Goal: Task Accomplishment & Management: Complete application form

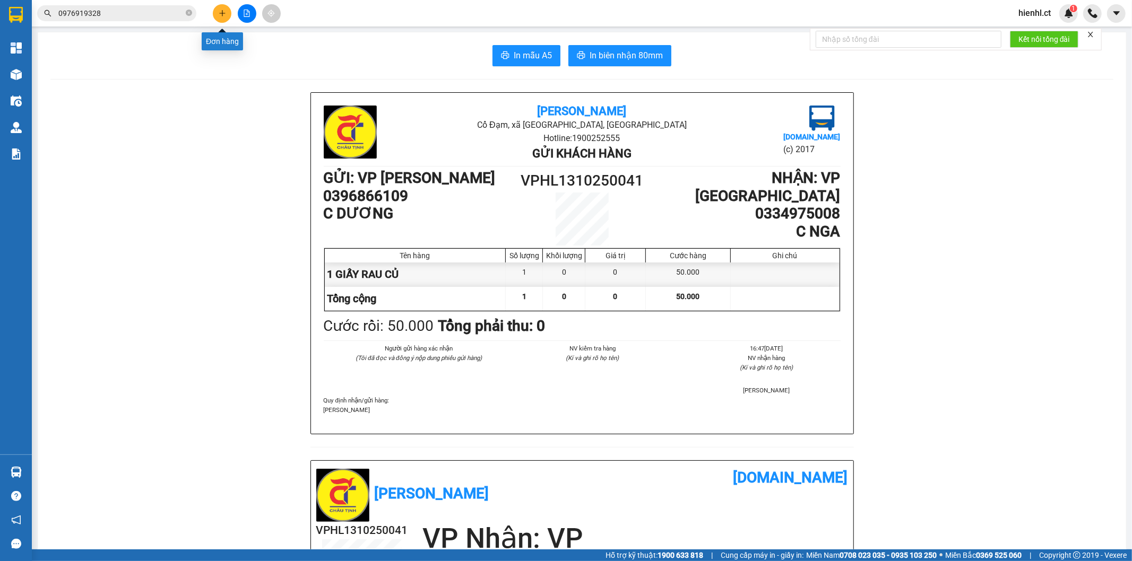
click at [220, 12] on icon "plus" at bounding box center [222, 13] width 7 height 7
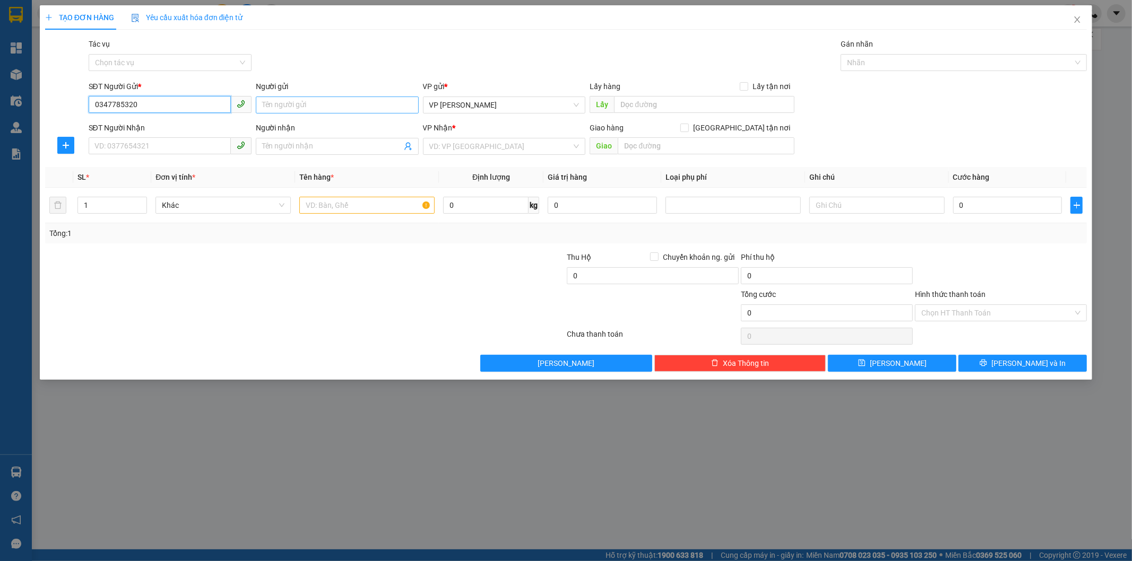
type input "0347785320"
click at [285, 103] on input "Người gửi" at bounding box center [337, 105] width 163 height 17
type input "BÁC CÔNG"
click at [117, 145] on input "SĐT Người Nhận" at bounding box center [160, 145] width 142 height 17
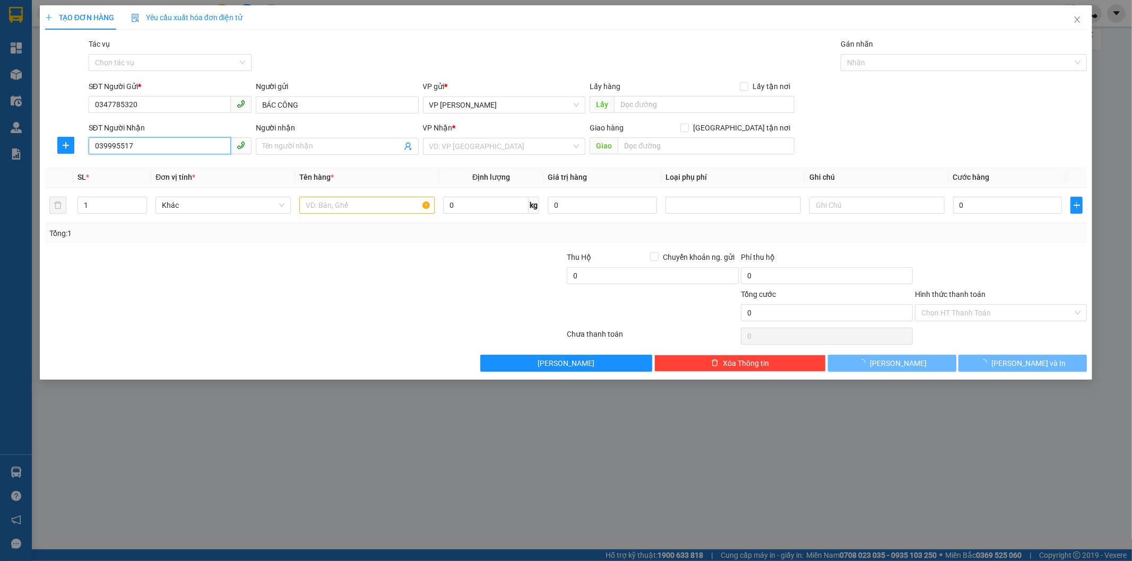
type input "0399955170"
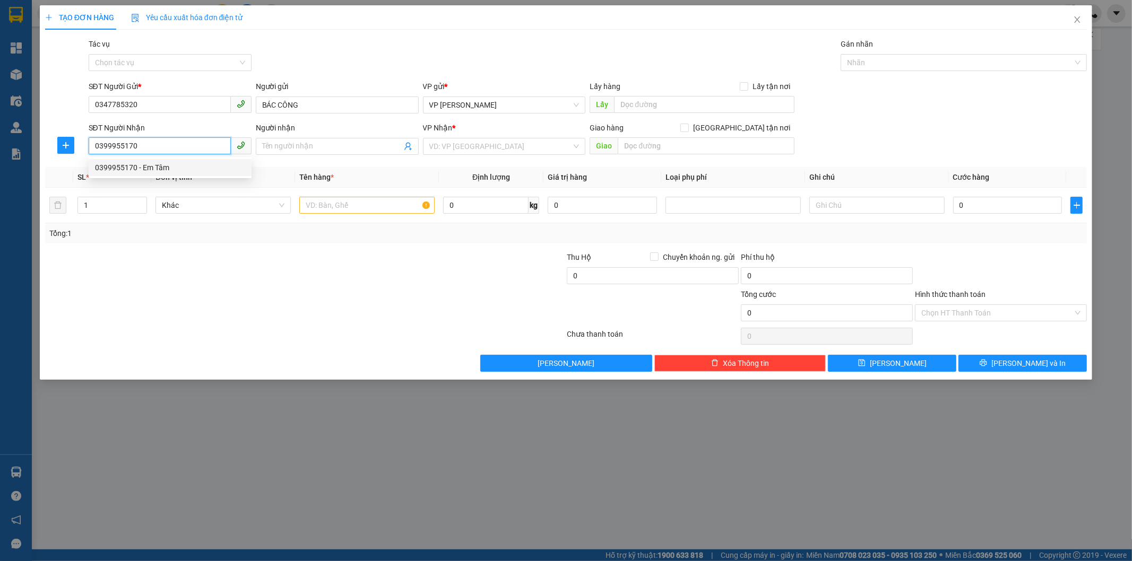
click at [150, 168] on div "0399955170 - Em Tâm" at bounding box center [170, 168] width 150 height 12
type input "Em Tâm"
type input "ok"
type input "80.000"
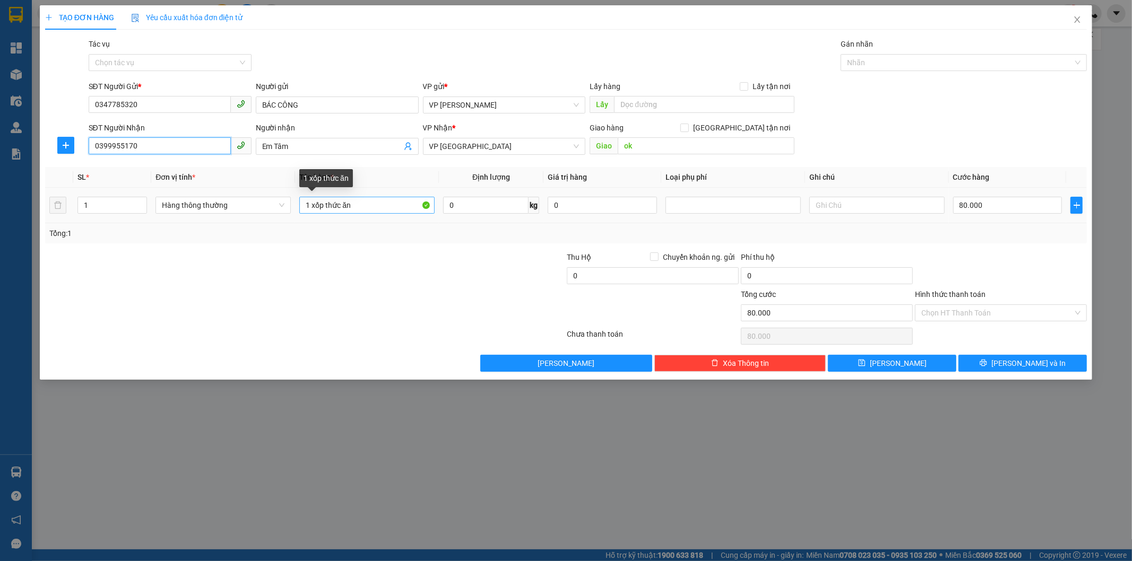
type input "0399955170"
drag, startPoint x: 359, startPoint y: 206, endPoint x: 284, endPoint y: 209, distance: 74.3
click at [284, 209] on tr "1 Hàng thông thường 1 xốp thức ăn 0 kg 0 80.000" at bounding box center [566, 206] width 1042 height 36
type input "1 PHONG BÌ THƯ"
type input "3"
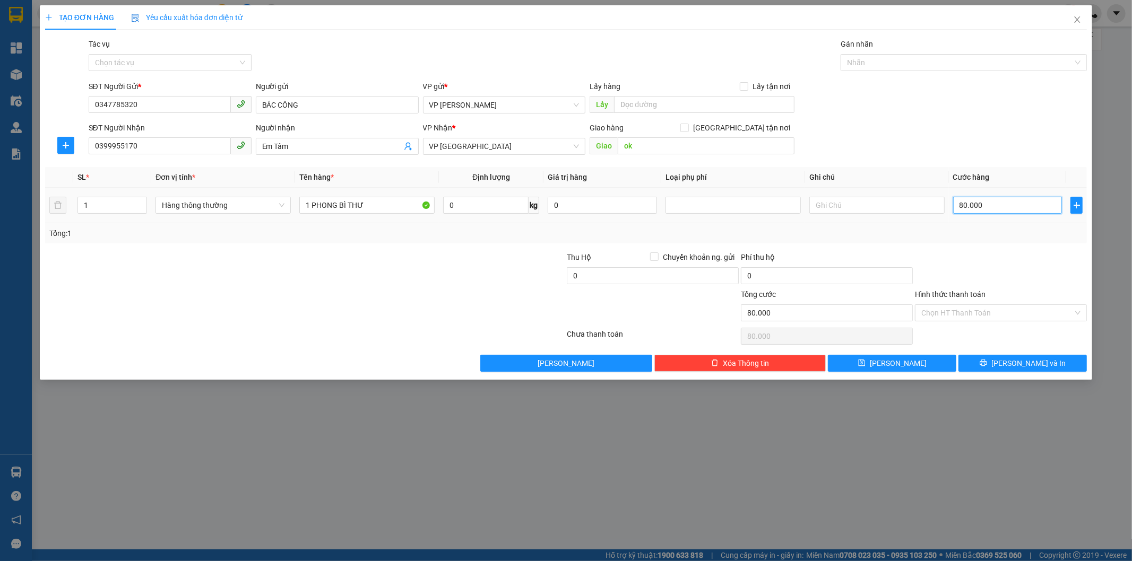
type input "3"
type input "30"
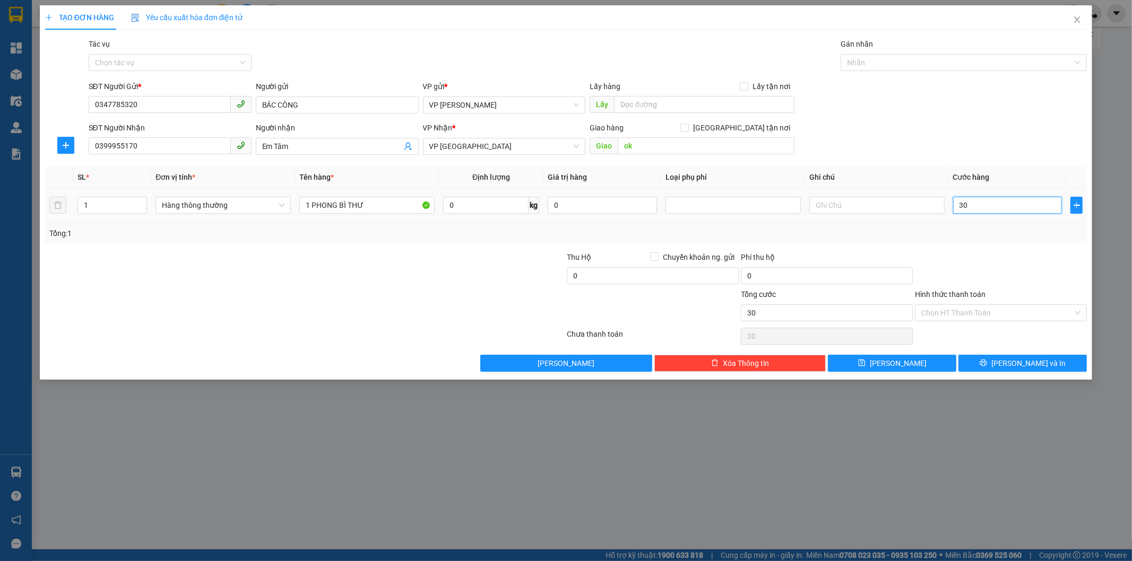
type input "300"
type input "3.000"
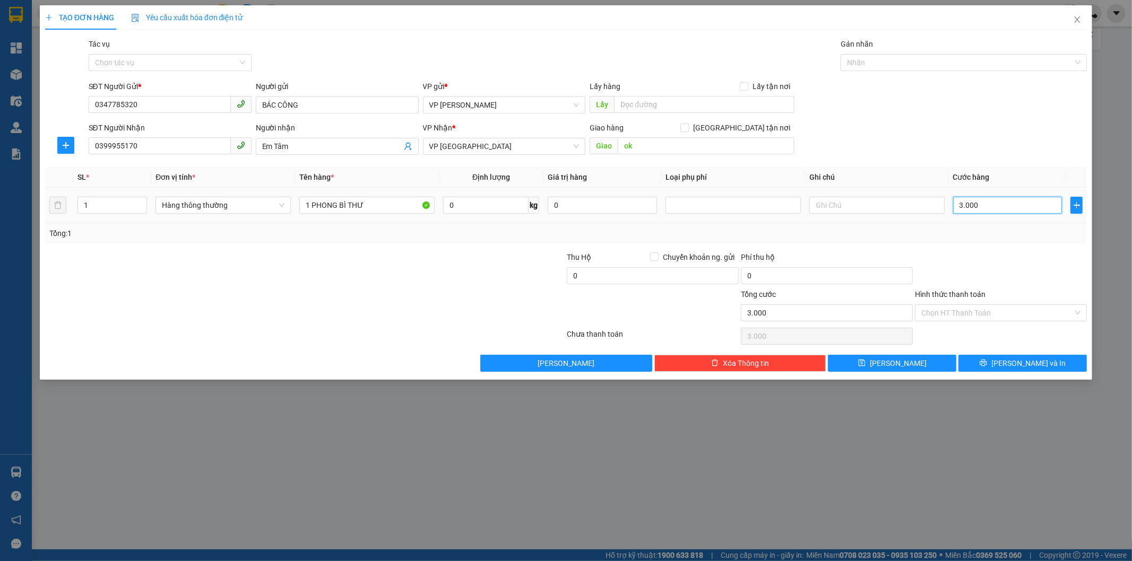
type input "30.000"
type input "300.000"
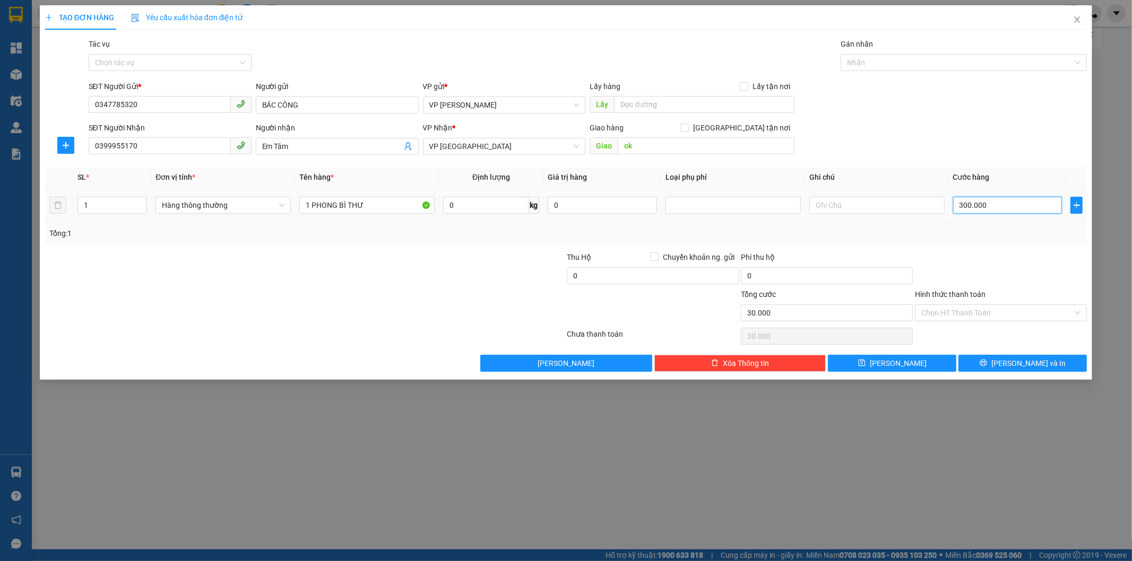
type input "300.000"
type input "30.000"
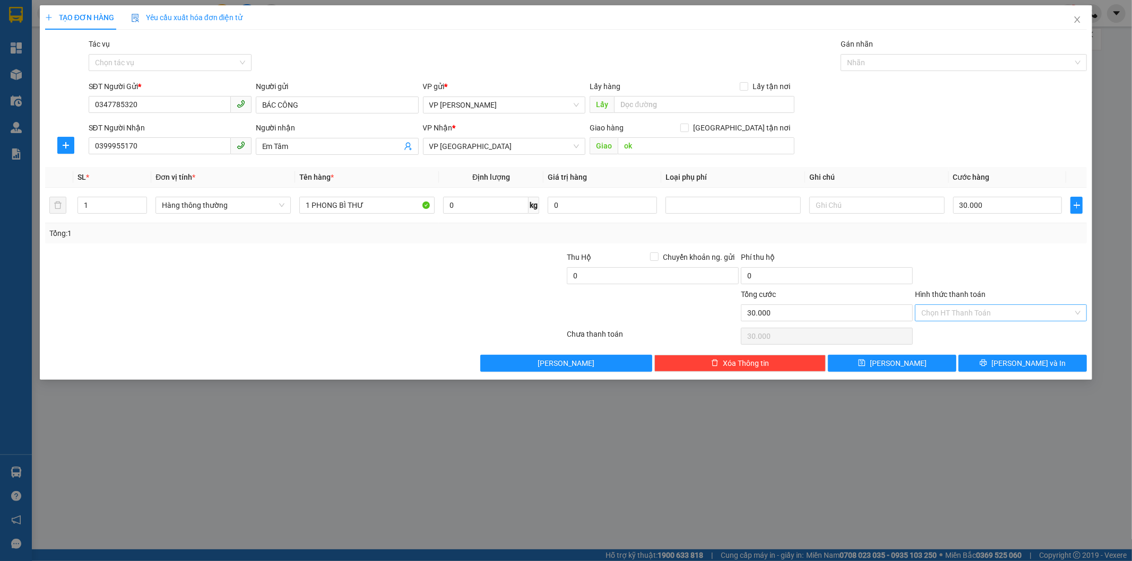
click at [985, 310] on input "Hình thức thanh toán" at bounding box center [997, 313] width 152 height 16
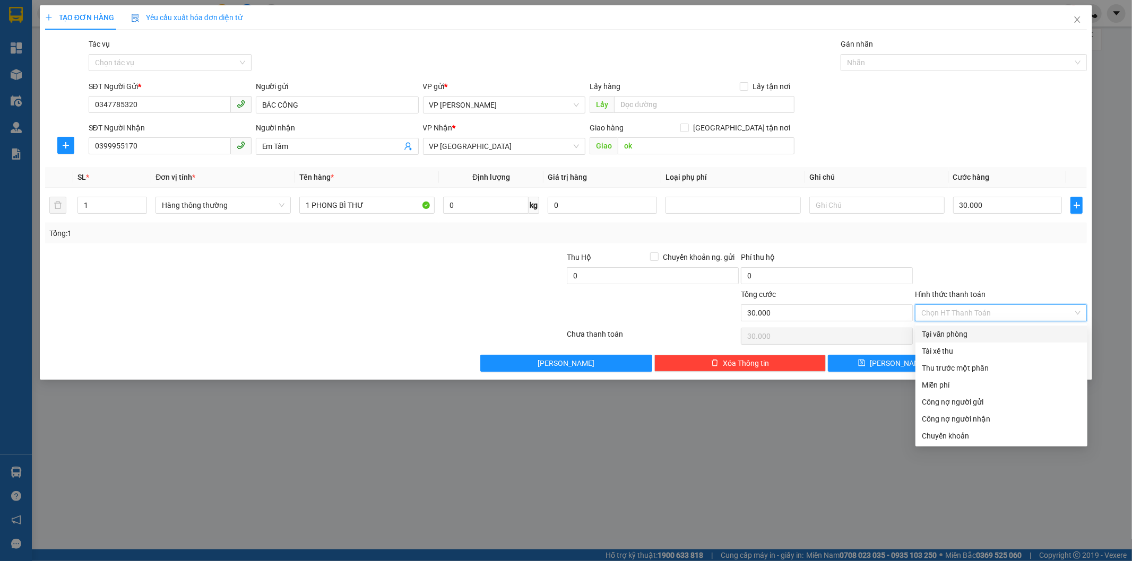
click at [978, 336] on div "Tại văn phòng" at bounding box center [1001, 334] width 159 height 12
type input "0"
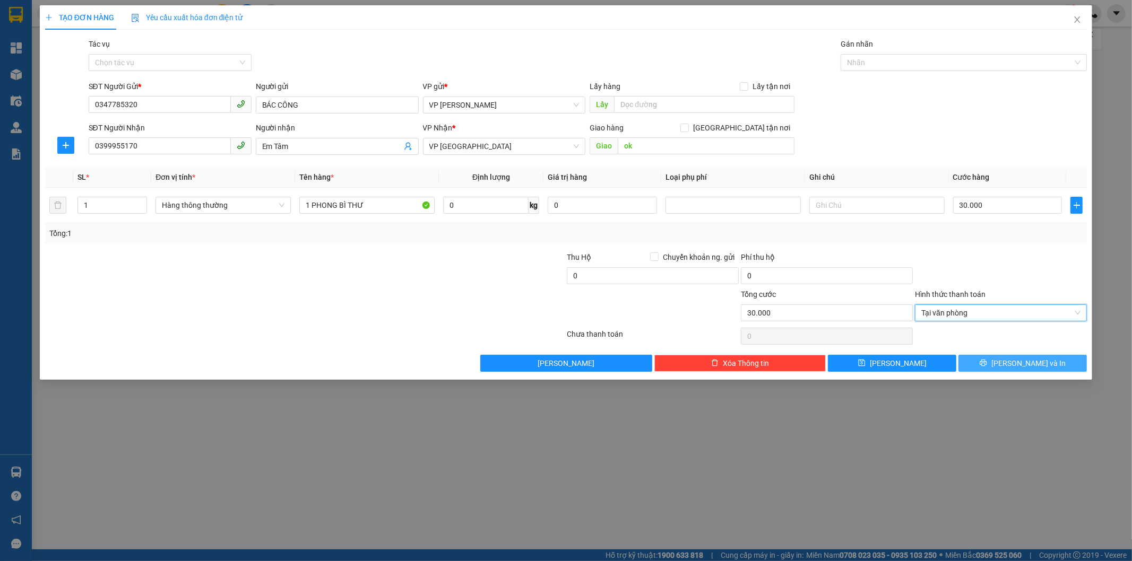
click at [1010, 362] on button "[PERSON_NAME] và In" at bounding box center [1022, 363] width 128 height 17
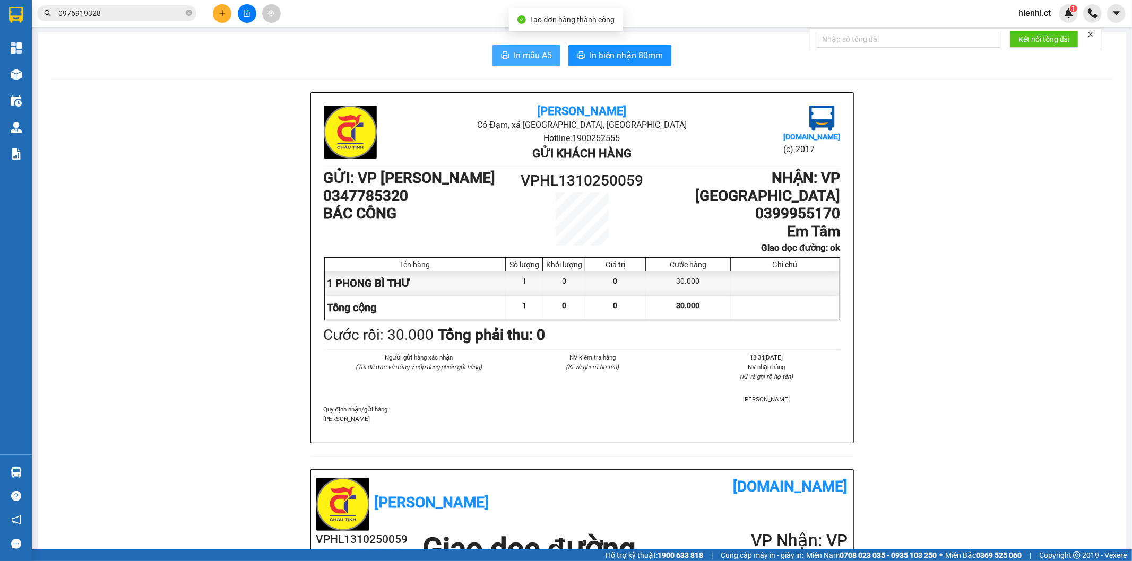
click at [523, 54] on span "In mẫu A5" at bounding box center [533, 55] width 38 height 13
